Goal: Find specific page/section: Find specific page/section

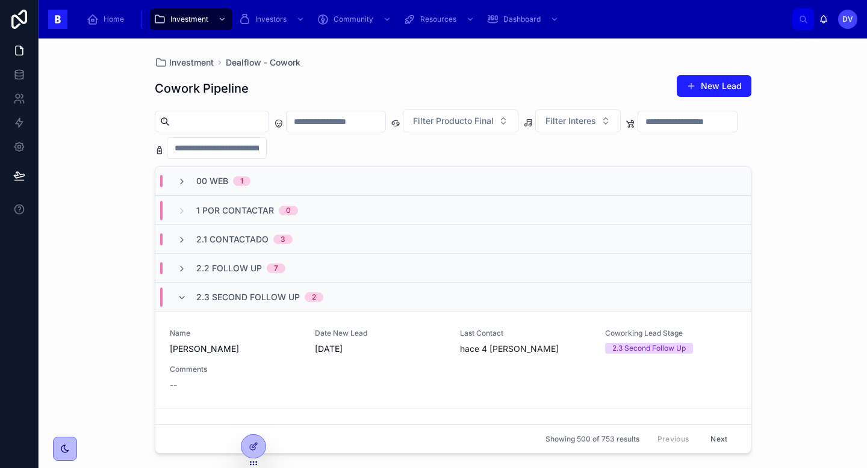
click at [221, 293] on span "2.3 Second Follow Up" at bounding box center [248, 297] width 104 height 12
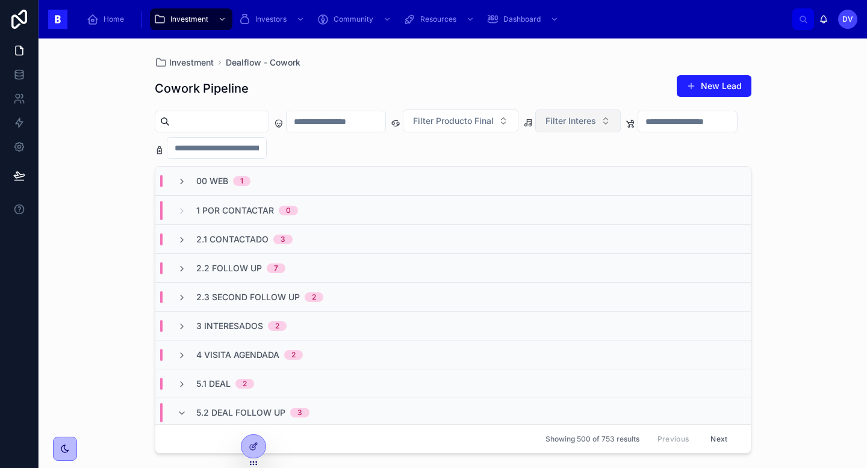
click at [596, 122] on span "Filter Interes" at bounding box center [570, 121] width 51 height 12
click at [366, 124] on input "text" at bounding box center [336, 121] width 99 height 17
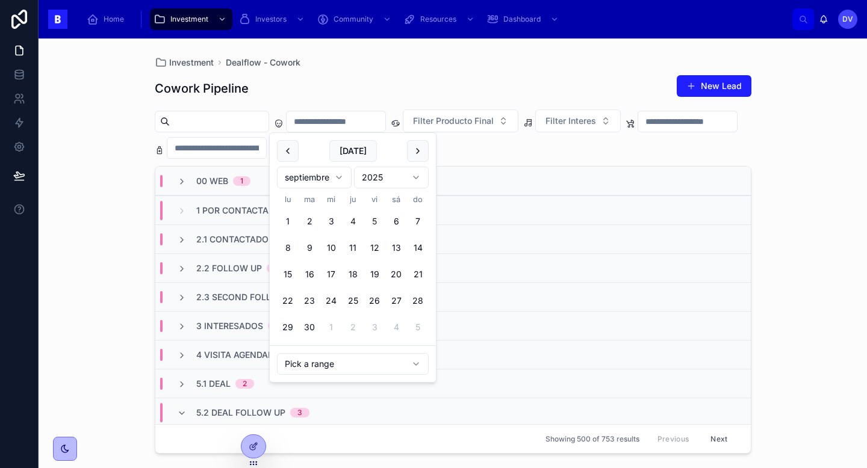
click at [355, 219] on button "4" at bounding box center [353, 222] width 22 height 22
type input "**********"
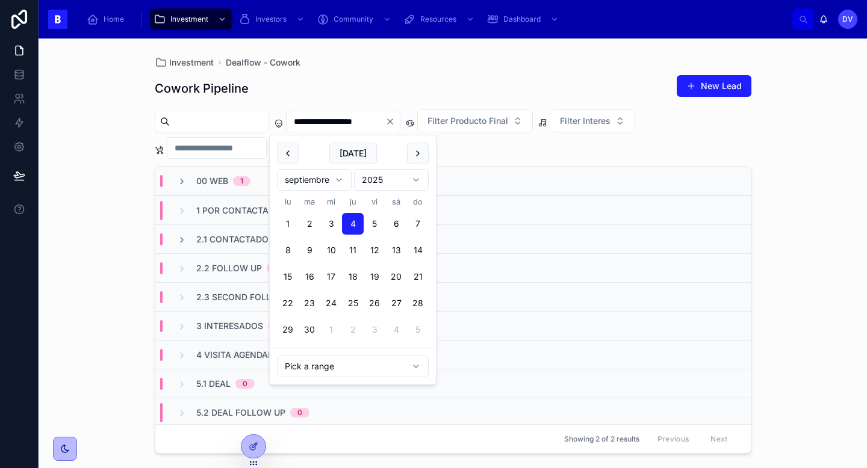
click at [388, 61] on div "Investment Dealflow - Cowork" at bounding box center [453, 63] width 597 height 10
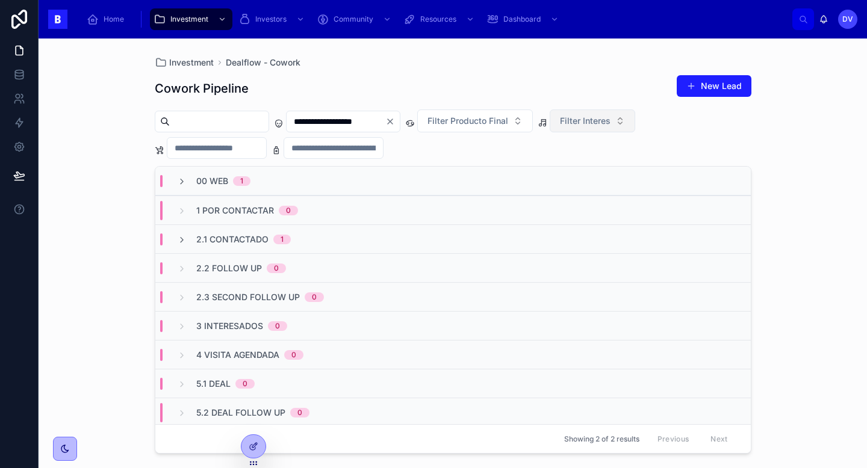
click at [635, 120] on button "Filter Interes" at bounding box center [592, 121] width 85 height 23
click at [619, 173] on div "Cowork" at bounding box center [614, 169] width 144 height 19
click at [615, 124] on button "Cowork" at bounding box center [583, 121] width 66 height 23
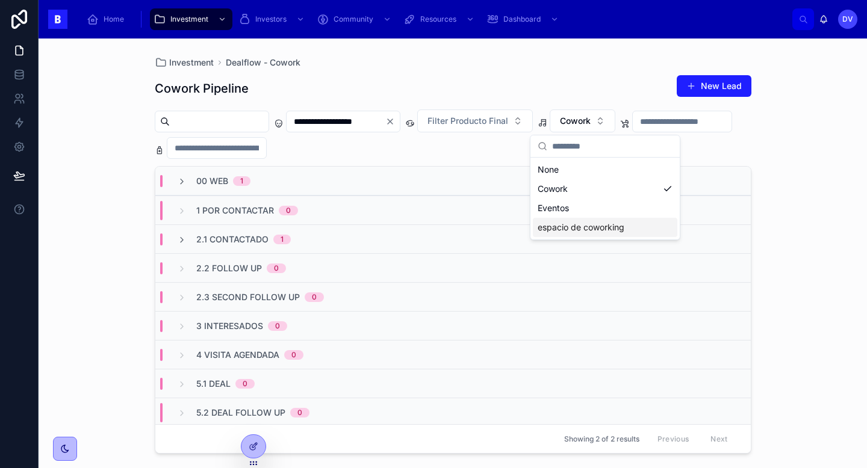
click at [622, 229] on div "espacio de coworking" at bounding box center [605, 227] width 144 height 19
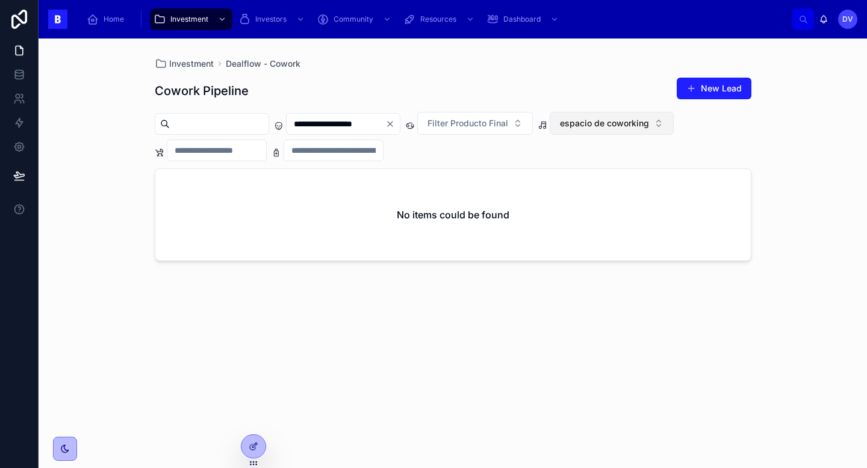
click at [674, 126] on button "espacio de coworking" at bounding box center [612, 123] width 124 height 23
click at [658, 205] on div "Eventos" at bounding box center [634, 210] width 144 height 19
click at [395, 126] on icon "Clear" at bounding box center [390, 124] width 10 height 10
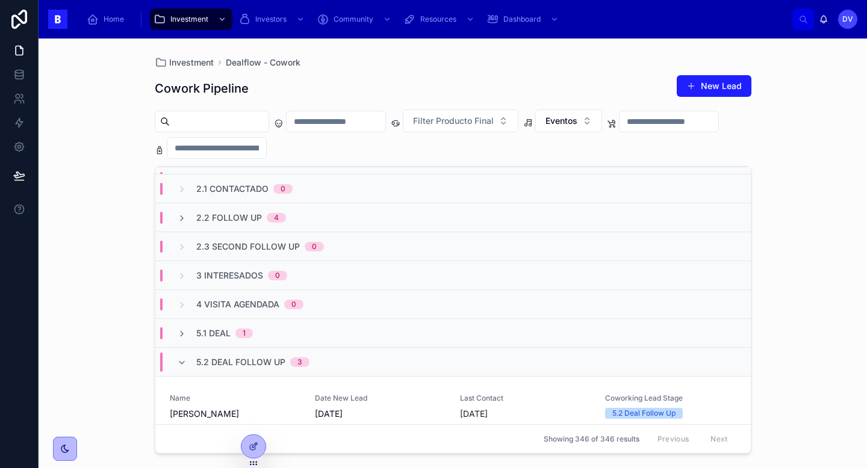
scroll to position [51, 0]
click at [196, 361] on span "5.2 Deal Follow Up" at bounding box center [240, 362] width 89 height 12
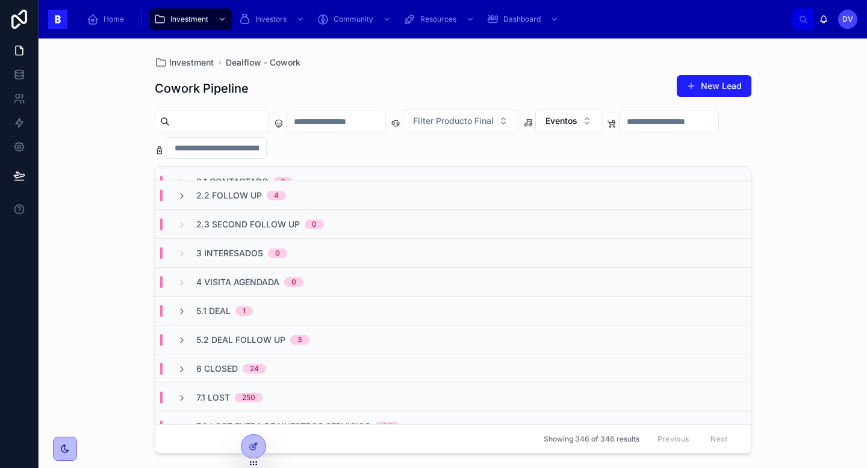
scroll to position [82, 0]
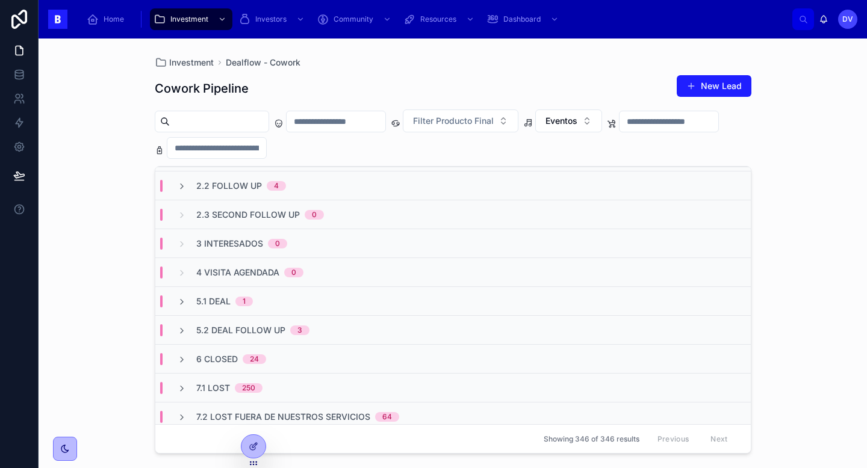
click at [318, 389] on div "7.1 Lost 250" at bounding box center [452, 387] width 595 height 29
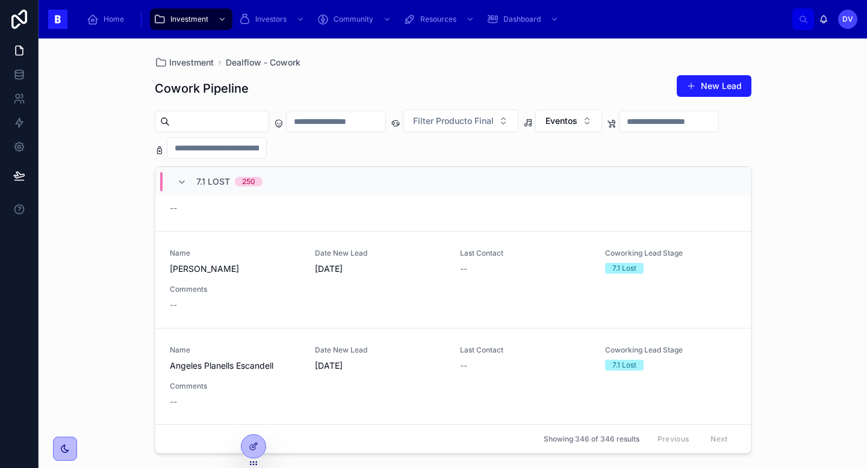
scroll to position [597, 0]
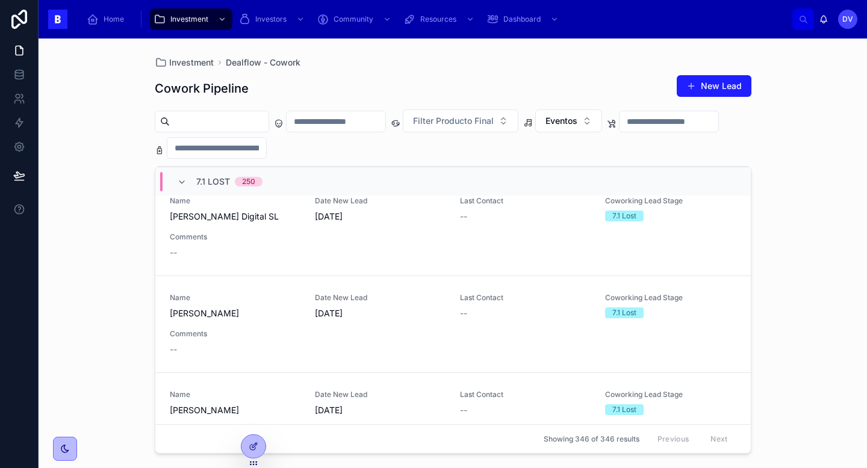
click at [214, 188] on div "7.1 Lost 250" at bounding box center [229, 181] width 66 height 19
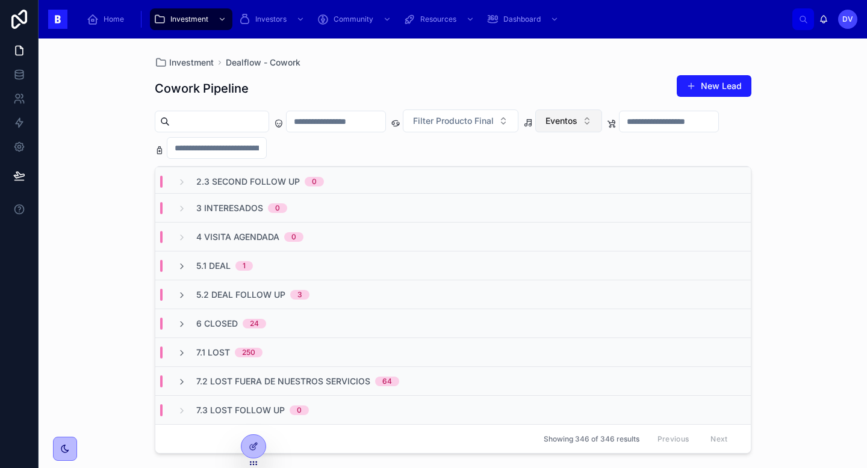
click at [602, 123] on button "Eventos" at bounding box center [568, 121] width 67 height 23
click at [604, 190] on div "Cowork" at bounding box center [591, 188] width 144 height 19
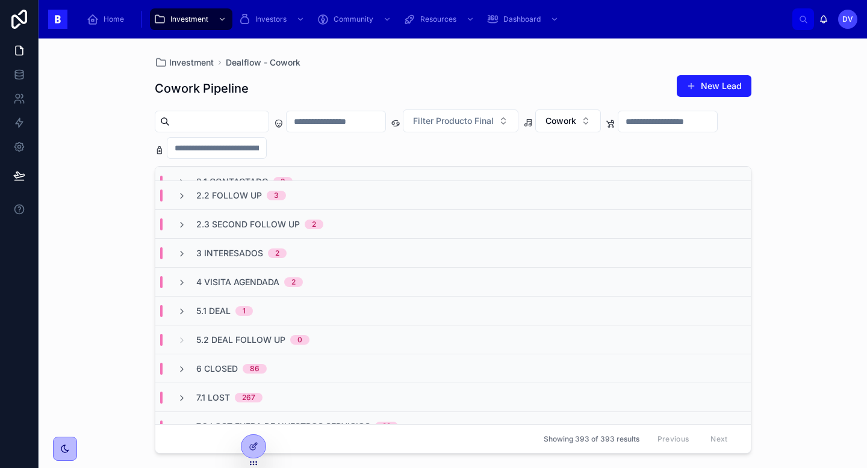
scroll to position [118, 0]
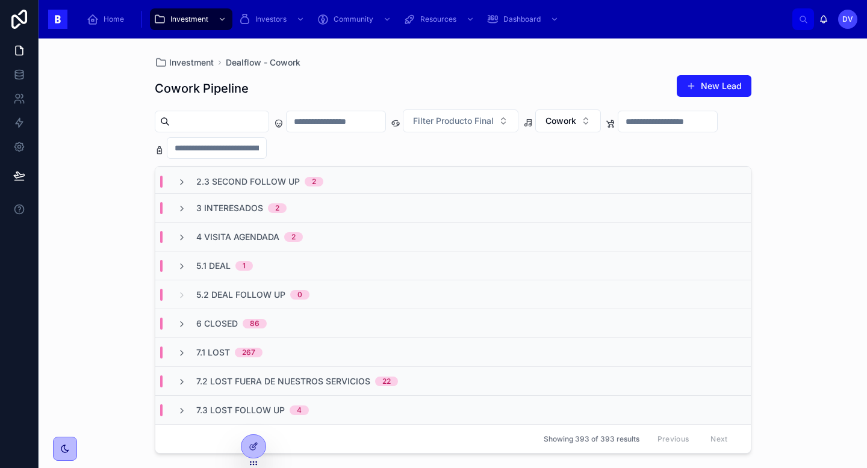
click at [325, 267] on div "5.1 Deal 1" at bounding box center [452, 265] width 595 height 29
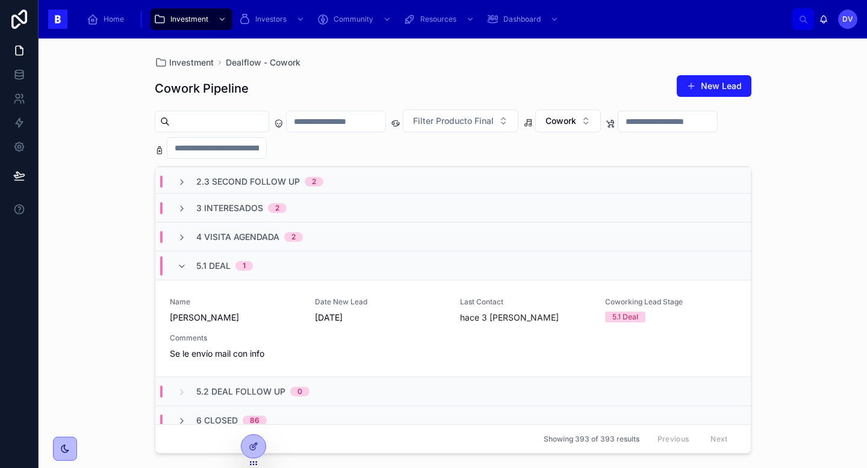
click at [325, 267] on div "5.1 Deal 1" at bounding box center [452, 265] width 595 height 29
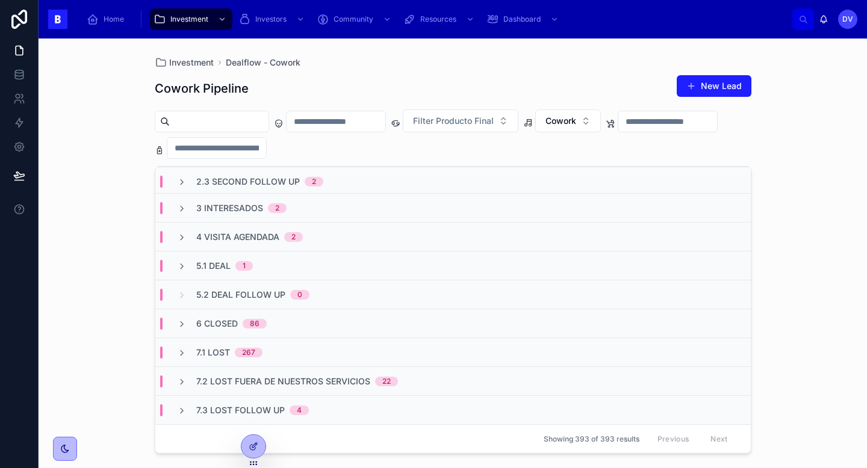
scroll to position [0, 0]
